Goal: Entertainment & Leisure: Consume media (video, audio)

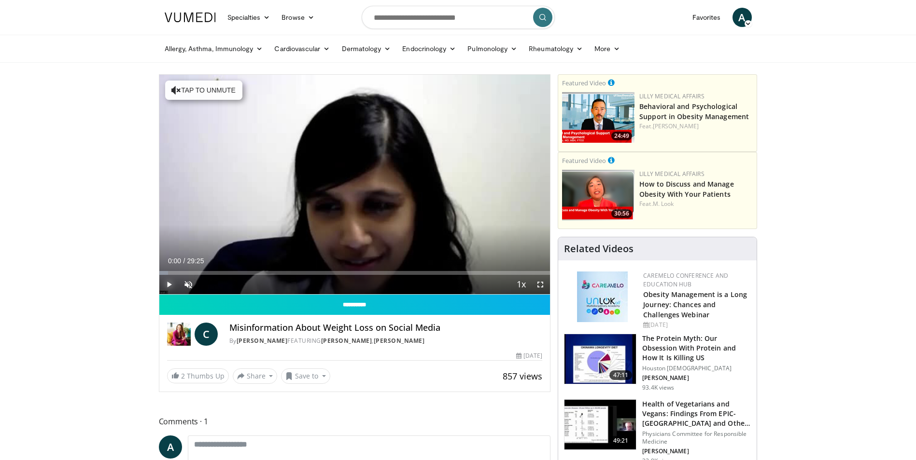
click at [167, 287] on span "Video Player" at bounding box center [168, 284] width 19 height 19
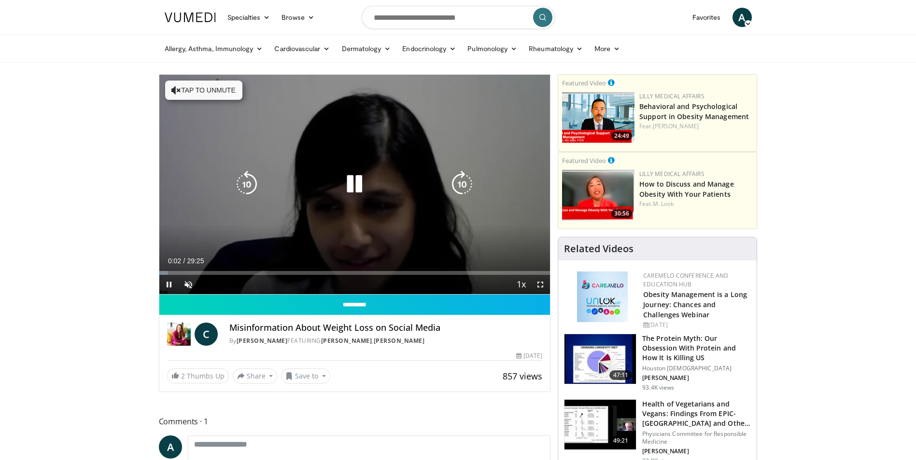
click at [463, 186] on icon "Video Player" at bounding box center [461, 184] width 27 height 27
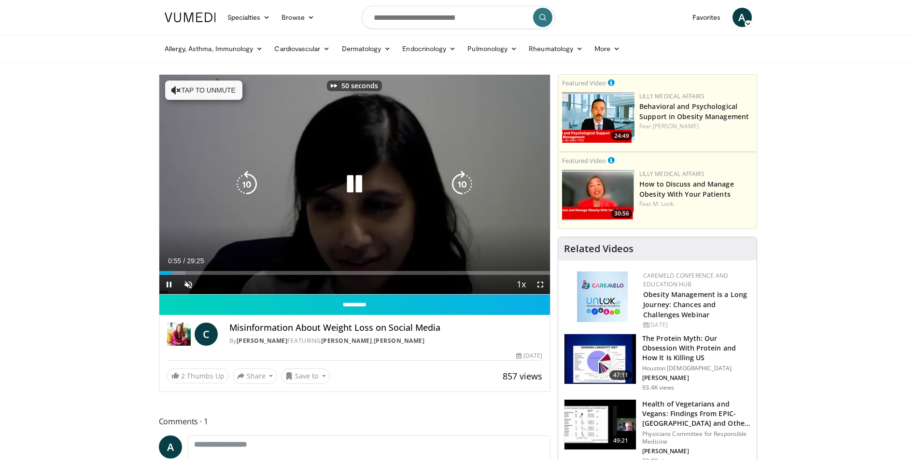
click at [463, 186] on icon "Video Player" at bounding box center [461, 184] width 27 height 27
click at [461, 191] on icon "Video Player" at bounding box center [461, 184] width 27 height 27
click at [460, 191] on icon "Video Player" at bounding box center [461, 184] width 27 height 27
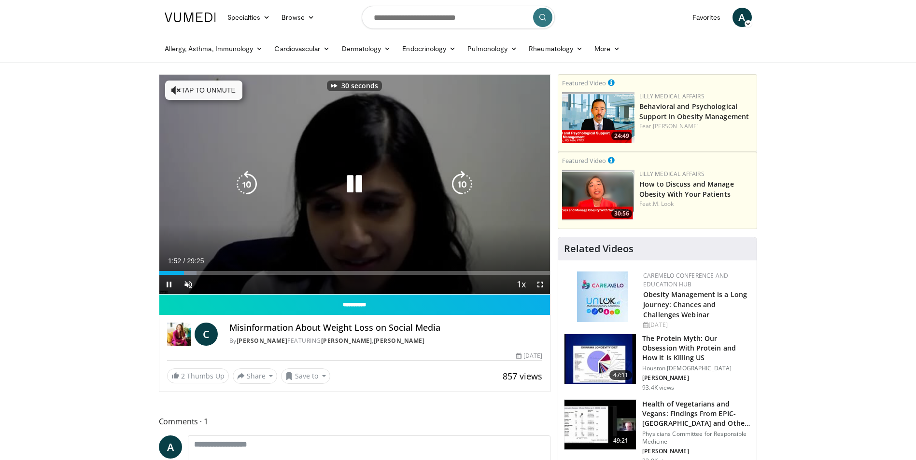
click at [459, 191] on icon "Video Player" at bounding box center [461, 184] width 27 height 27
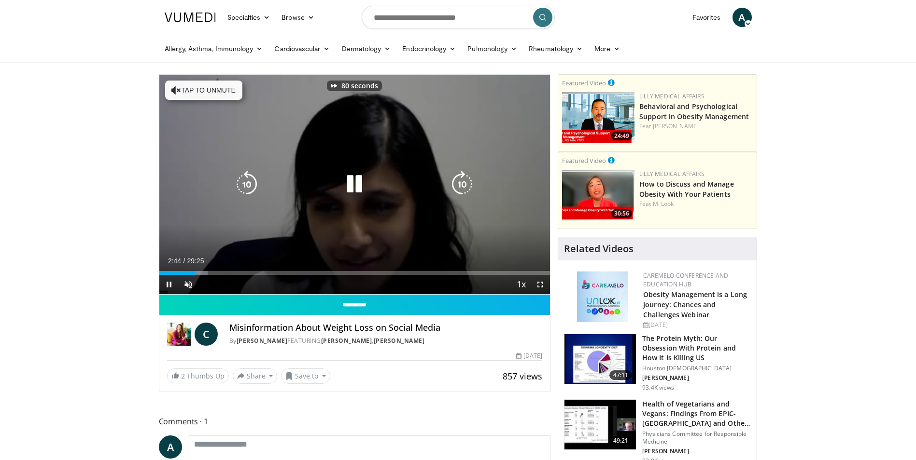
click at [459, 191] on icon "Video Player" at bounding box center [461, 184] width 27 height 27
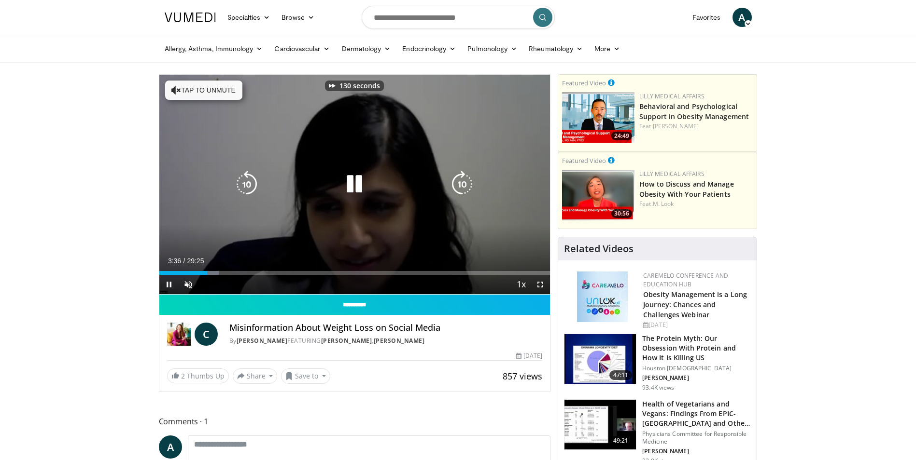
click at [459, 191] on icon "Video Player" at bounding box center [461, 184] width 27 height 27
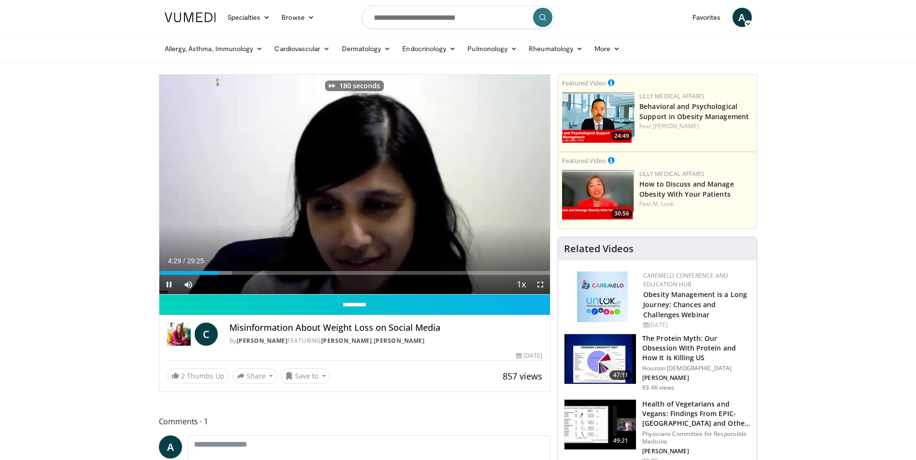
drag, startPoint x: 208, startPoint y: 276, endPoint x: 278, endPoint y: 277, distance: 70.5
click at [278, 277] on div "Current Time 4:29 / Duration 29:25 Pause Skip Backward Skip Forward Mute 100% L…" at bounding box center [354, 284] width 391 height 19
click at [306, 272] on div "Progress Bar" at bounding box center [306, 273] width 1 height 4
